Goal: Task Accomplishment & Management: Use online tool/utility

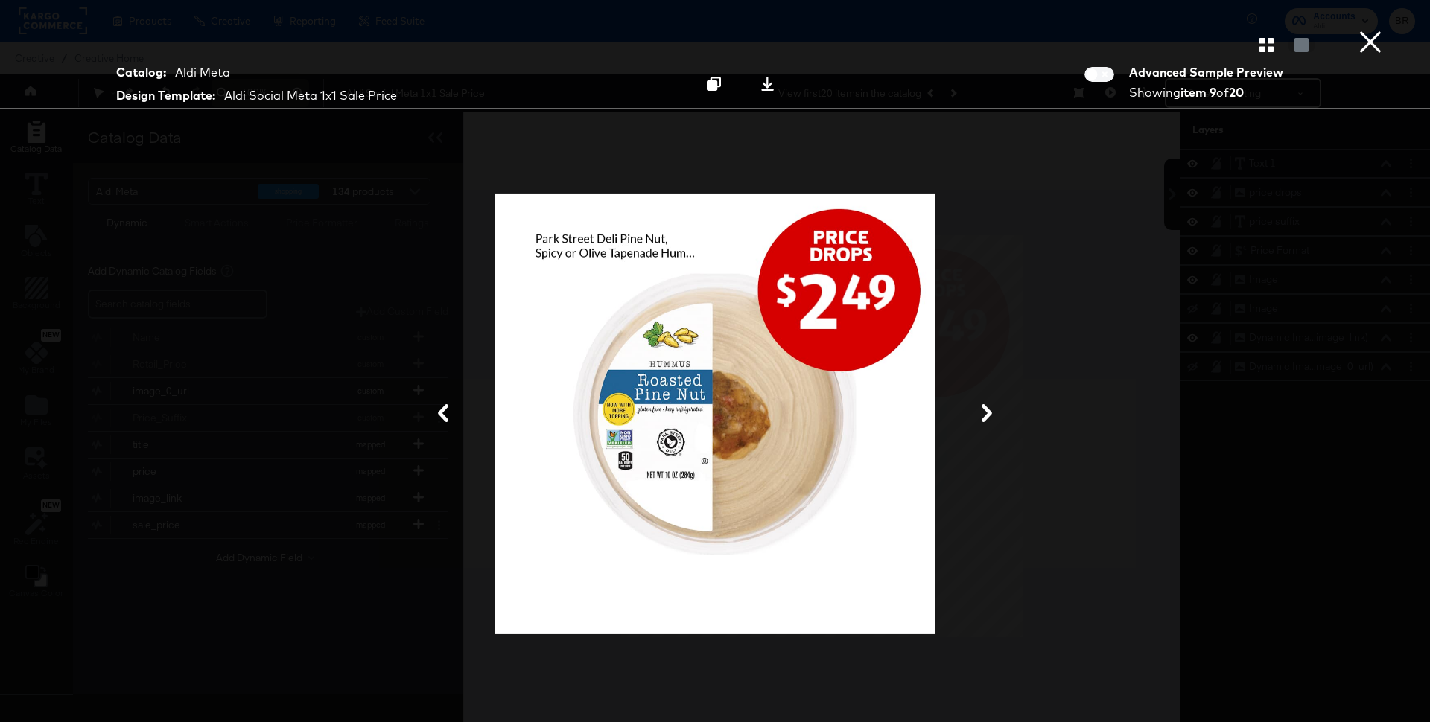
click at [1357, 30] on button "×" at bounding box center [1370, 15] width 30 height 30
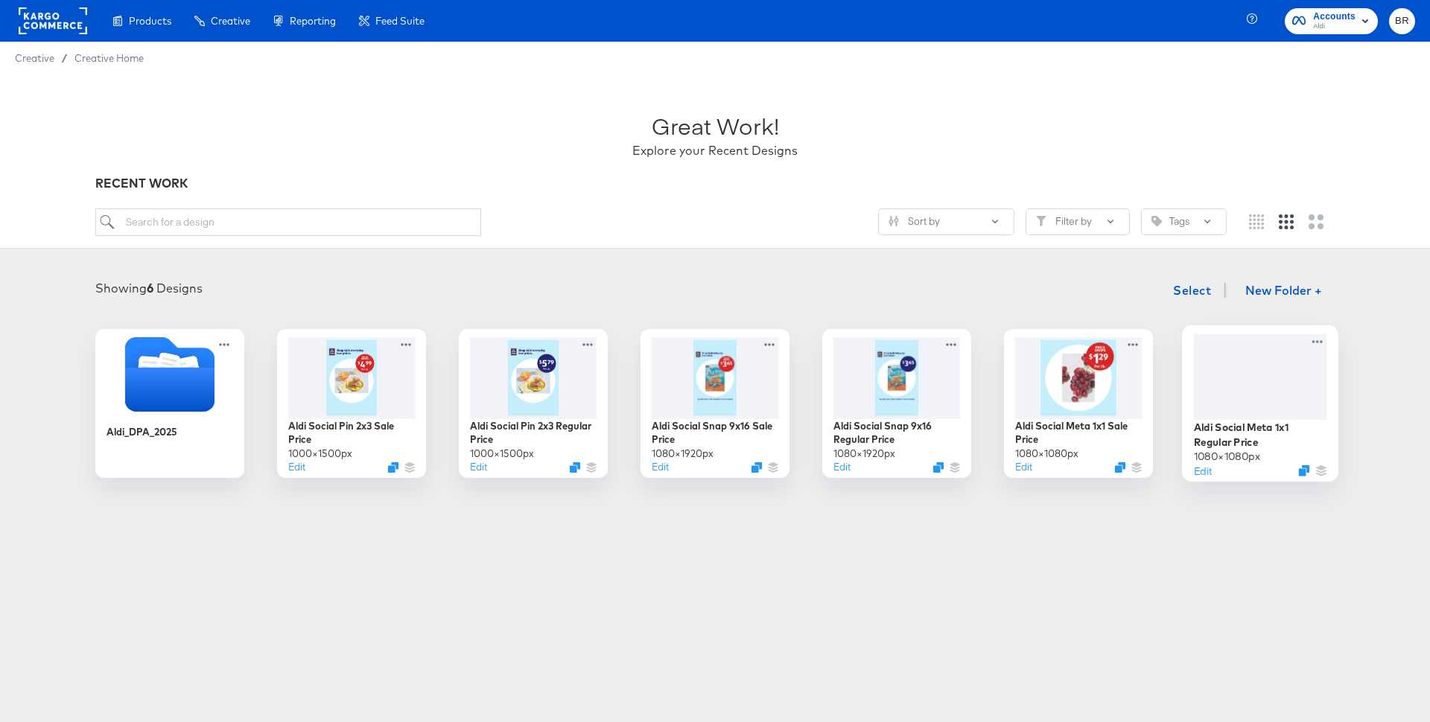
click at [1212, 415] on div at bounding box center [1260, 377] width 133 height 86
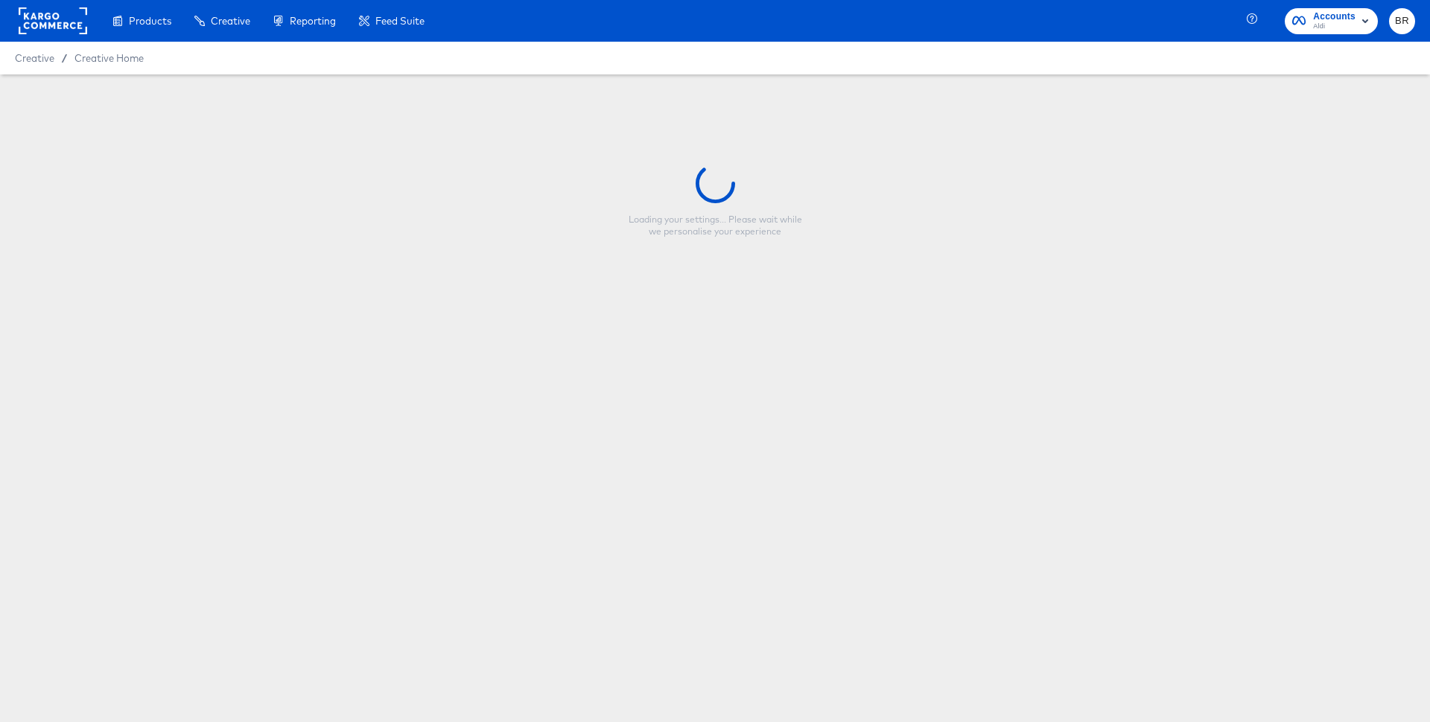
type input "Aldi Social Meta 1x1 Regular Price"
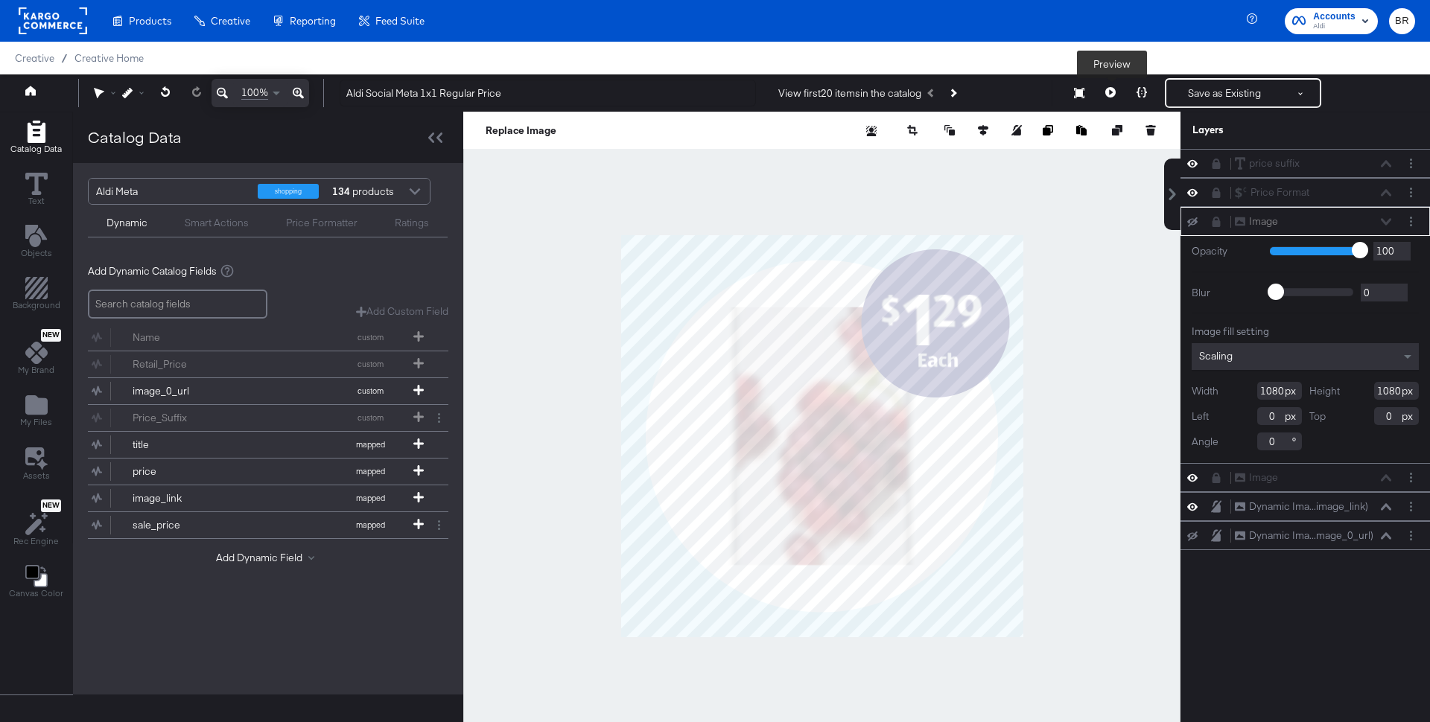
click at [1112, 89] on icon at bounding box center [1110, 92] width 10 height 10
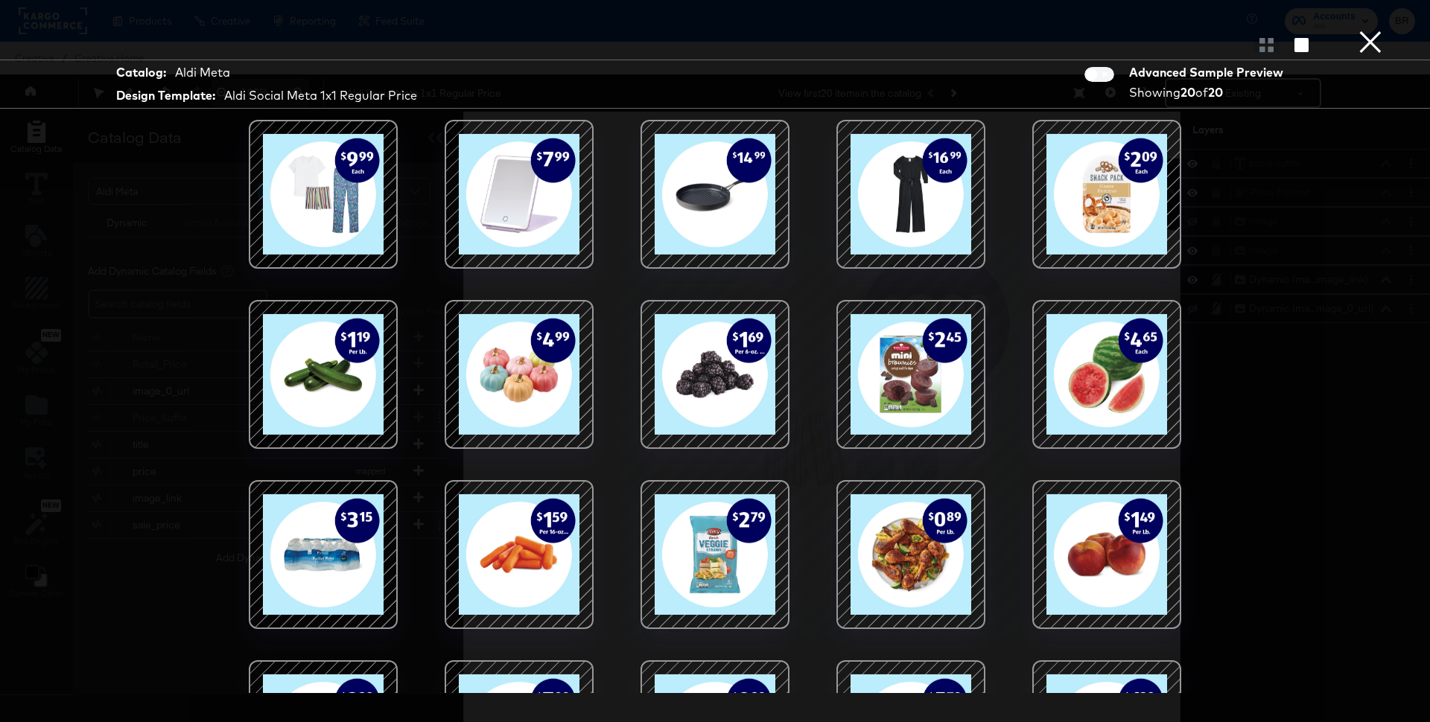
click at [1123, 351] on div at bounding box center [1106, 374] width 127 height 127
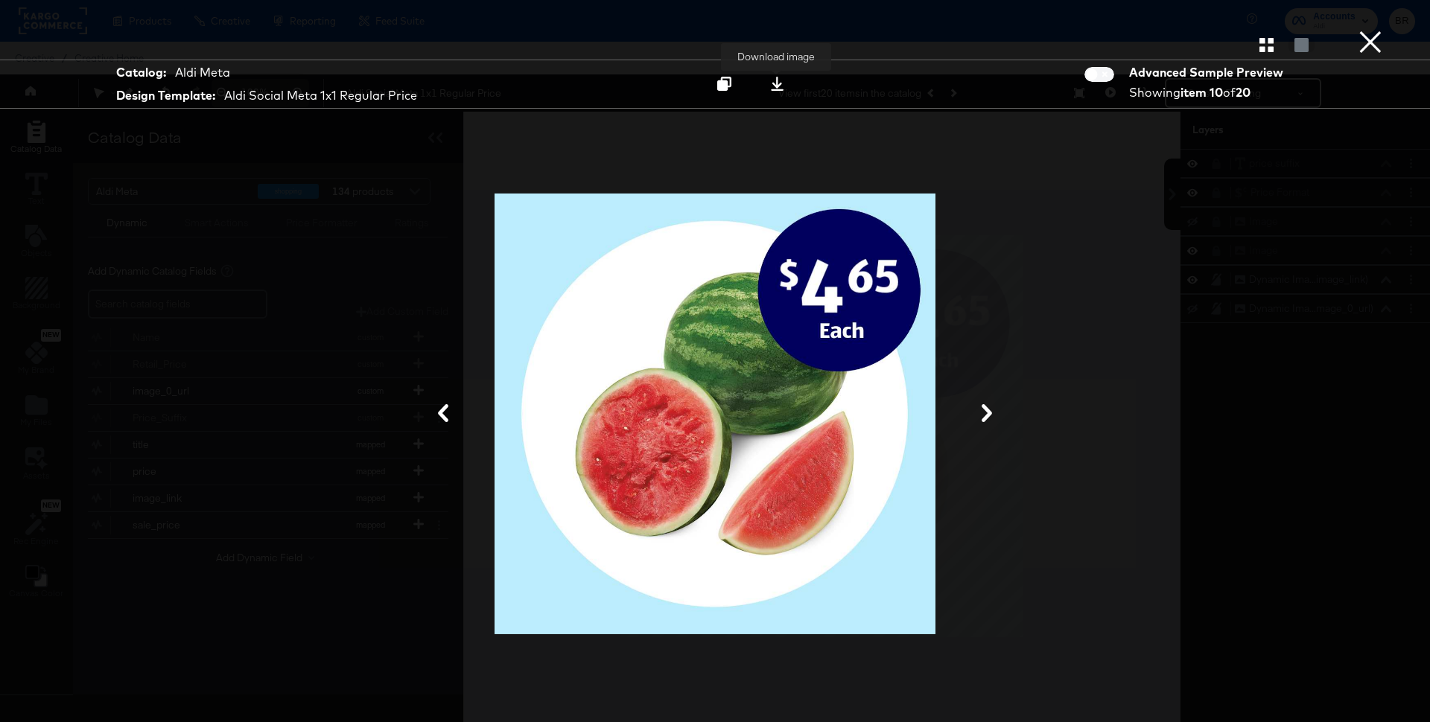
click at [778, 86] on icon at bounding box center [777, 84] width 13 height 14
click at [992, 74] on div "Catalog: Aldi Meta Design Template: Aldi Social Meta 1x1 Regular Price Download…" at bounding box center [715, 84] width 1430 height 49
click at [1263, 45] on icon "button" at bounding box center [1266, 45] width 14 height 14
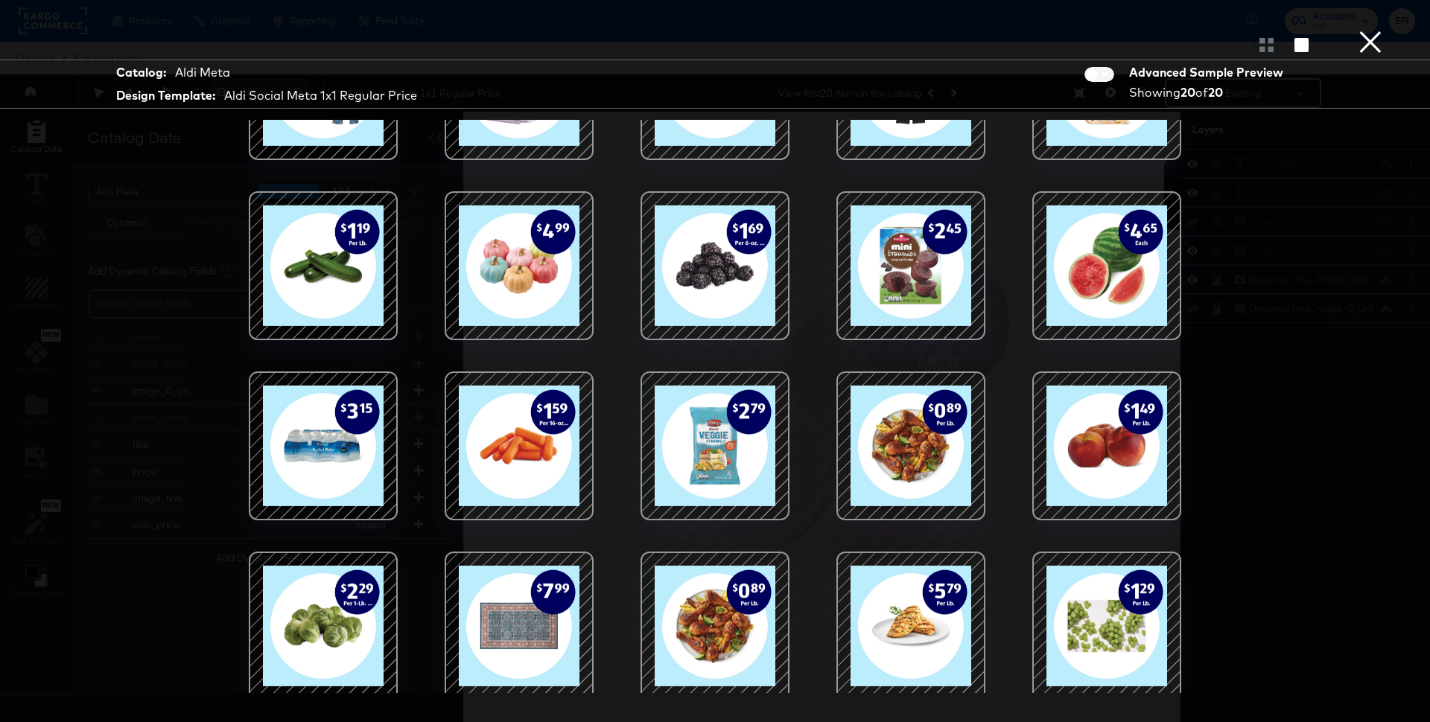
scroll to position [116, 0]
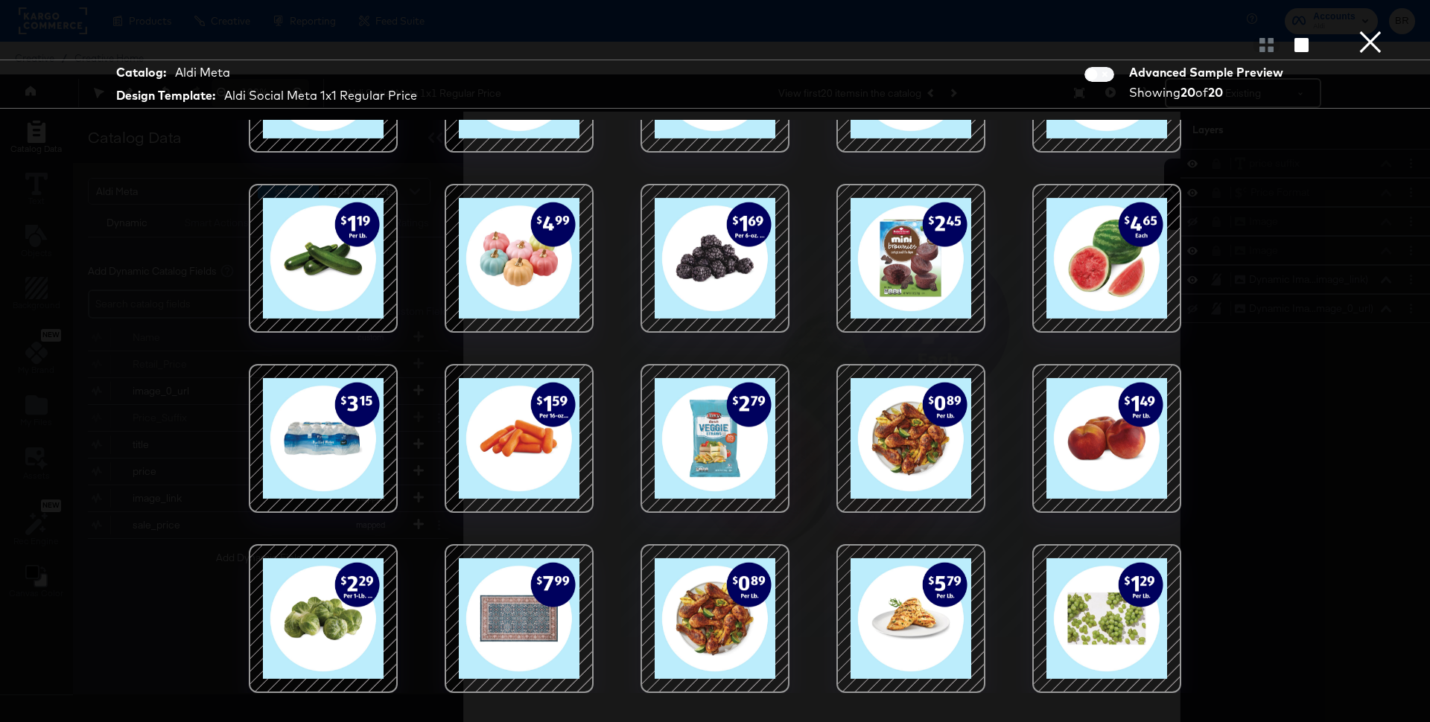
click at [1111, 416] on div at bounding box center [1106, 438] width 127 height 127
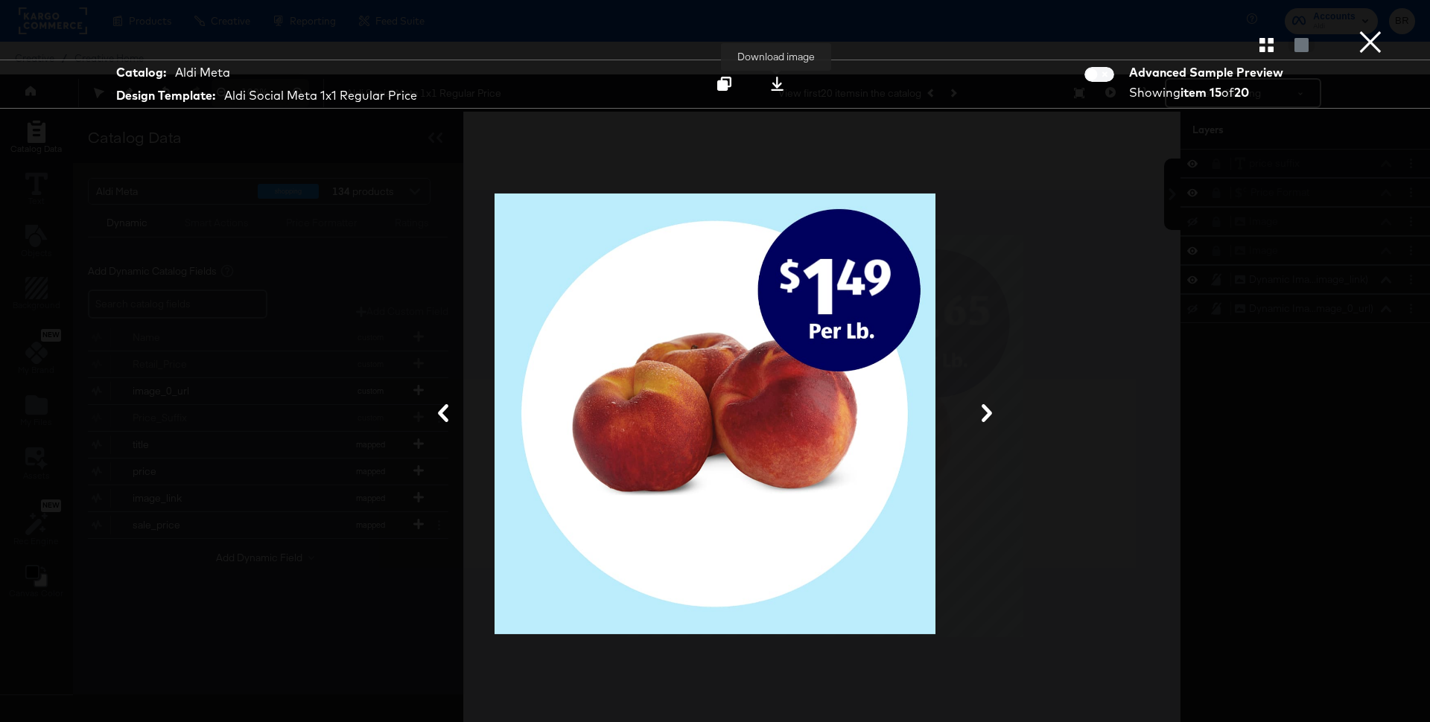
click at [781, 81] on icon at bounding box center [777, 84] width 14 height 14
click at [1375, 30] on button "×" at bounding box center [1370, 15] width 30 height 30
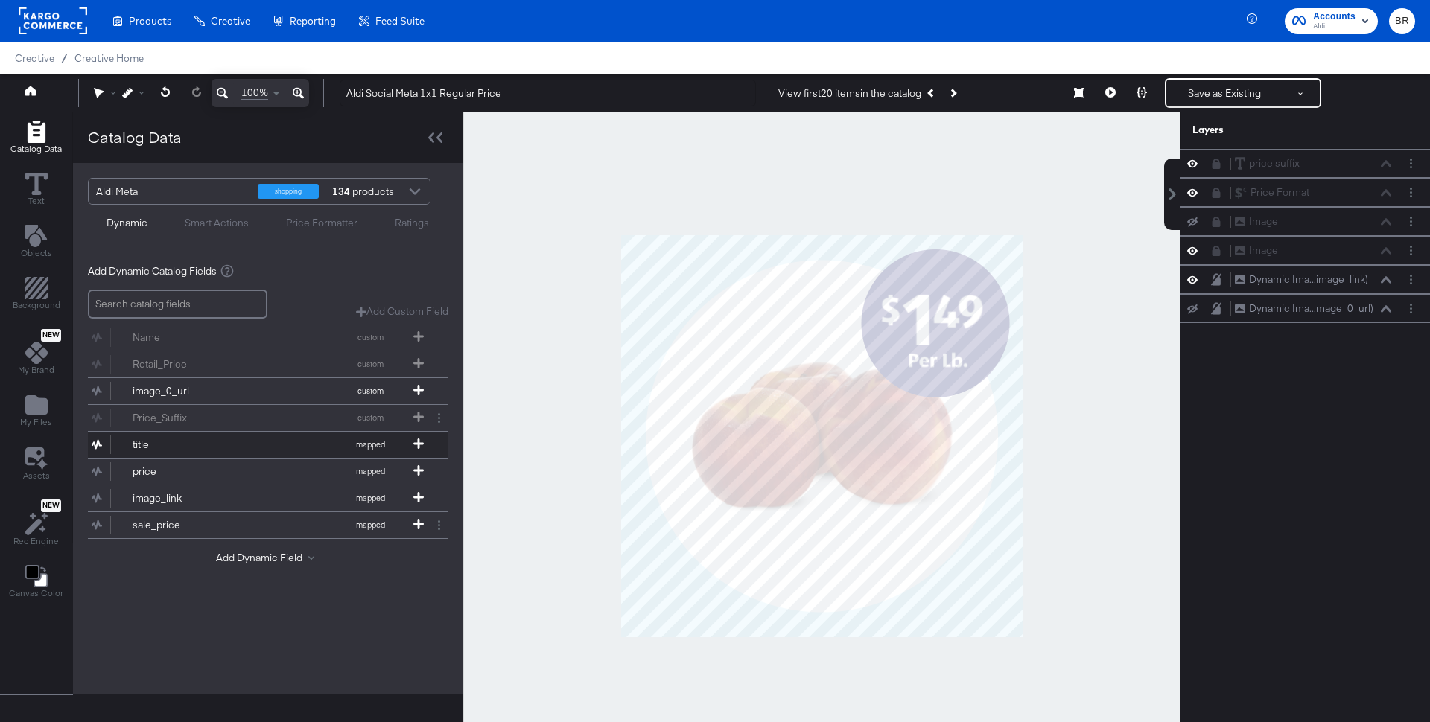
click at [185, 445] on div "title" at bounding box center [187, 445] width 108 height 14
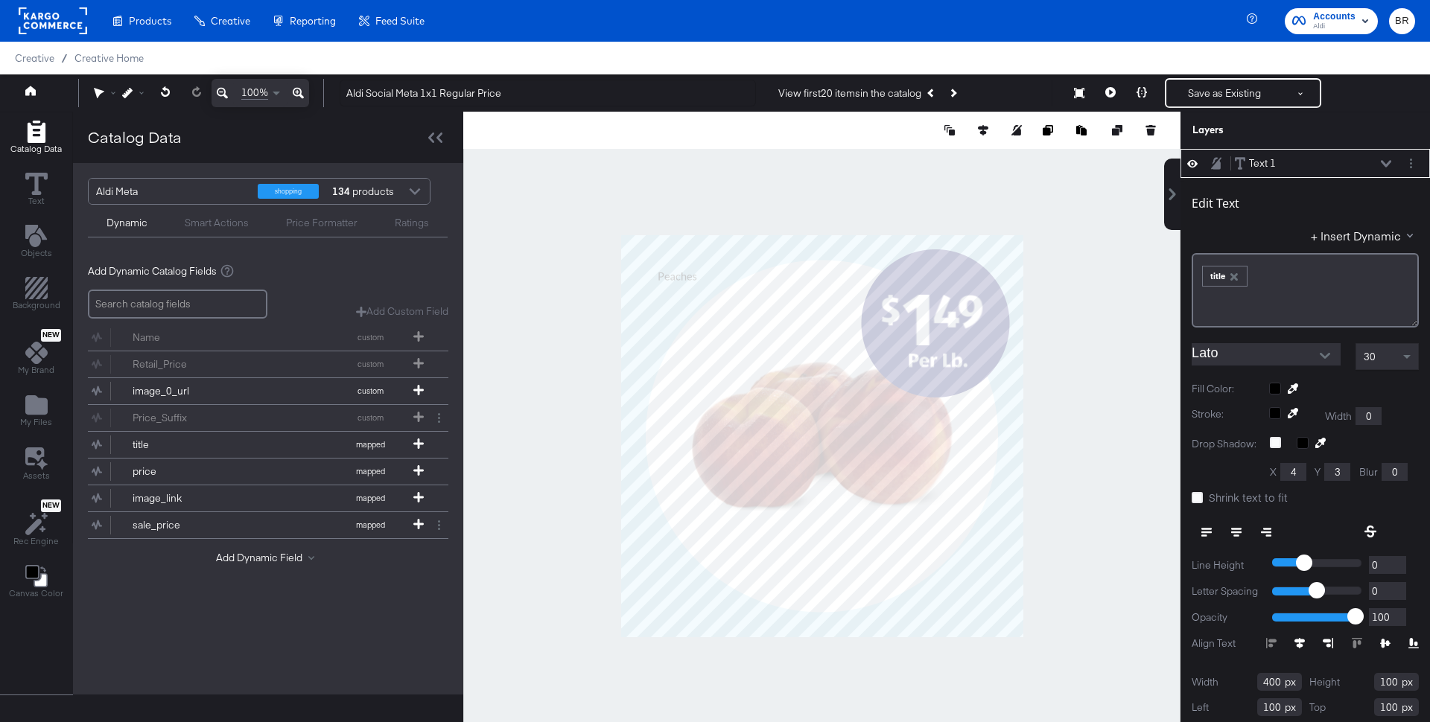
click at [1110, 95] on icon at bounding box center [1110, 92] width 10 height 10
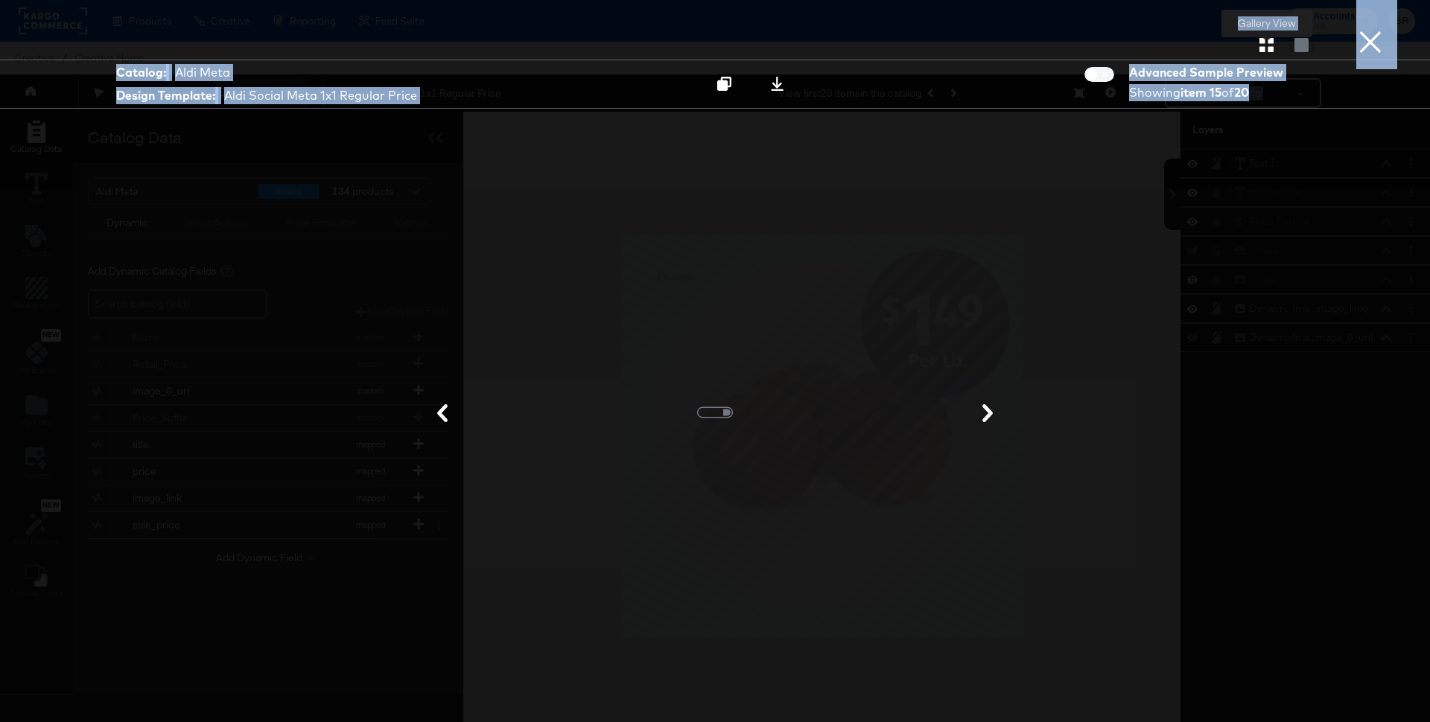
click at [1263, 50] on icon "button" at bounding box center [1266, 45] width 14 height 14
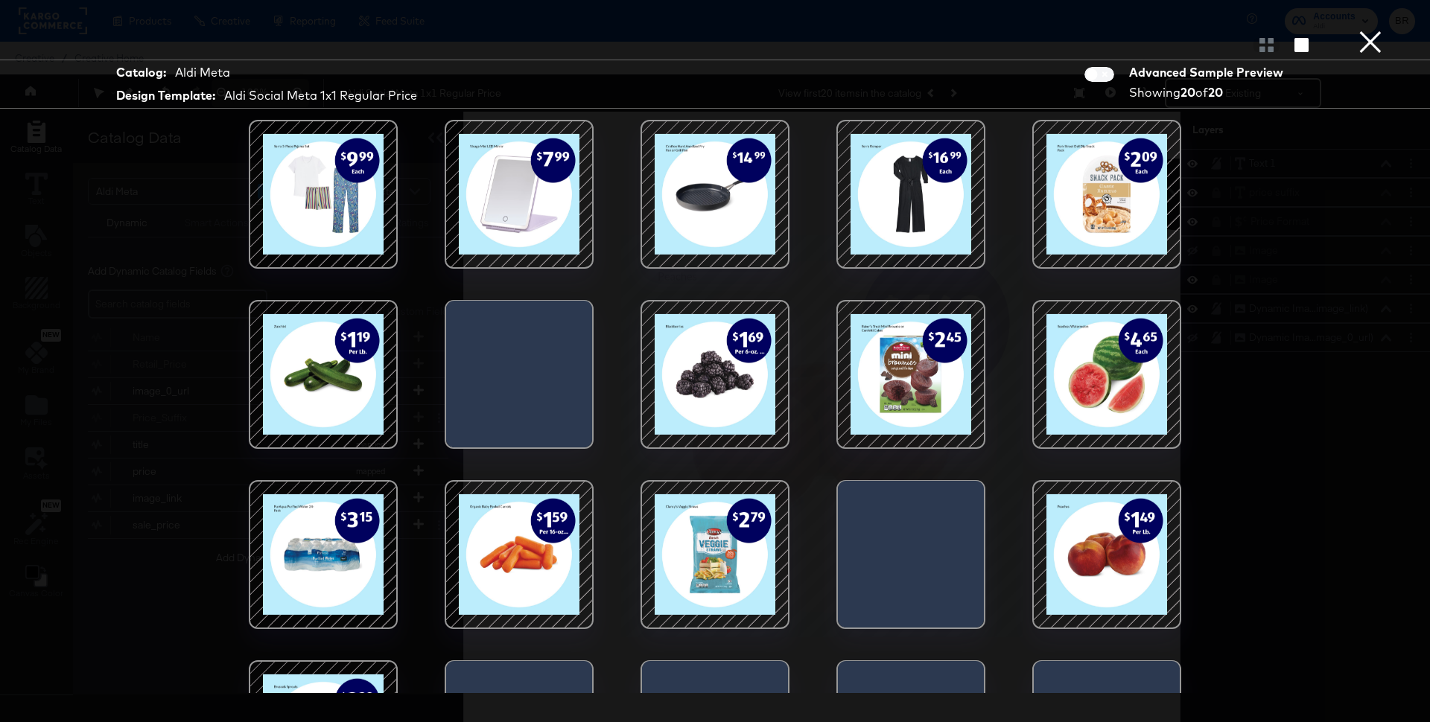
click at [1107, 421] on div at bounding box center [1106, 374] width 127 height 127
